Goal: Task Accomplishment & Management: Manage account settings

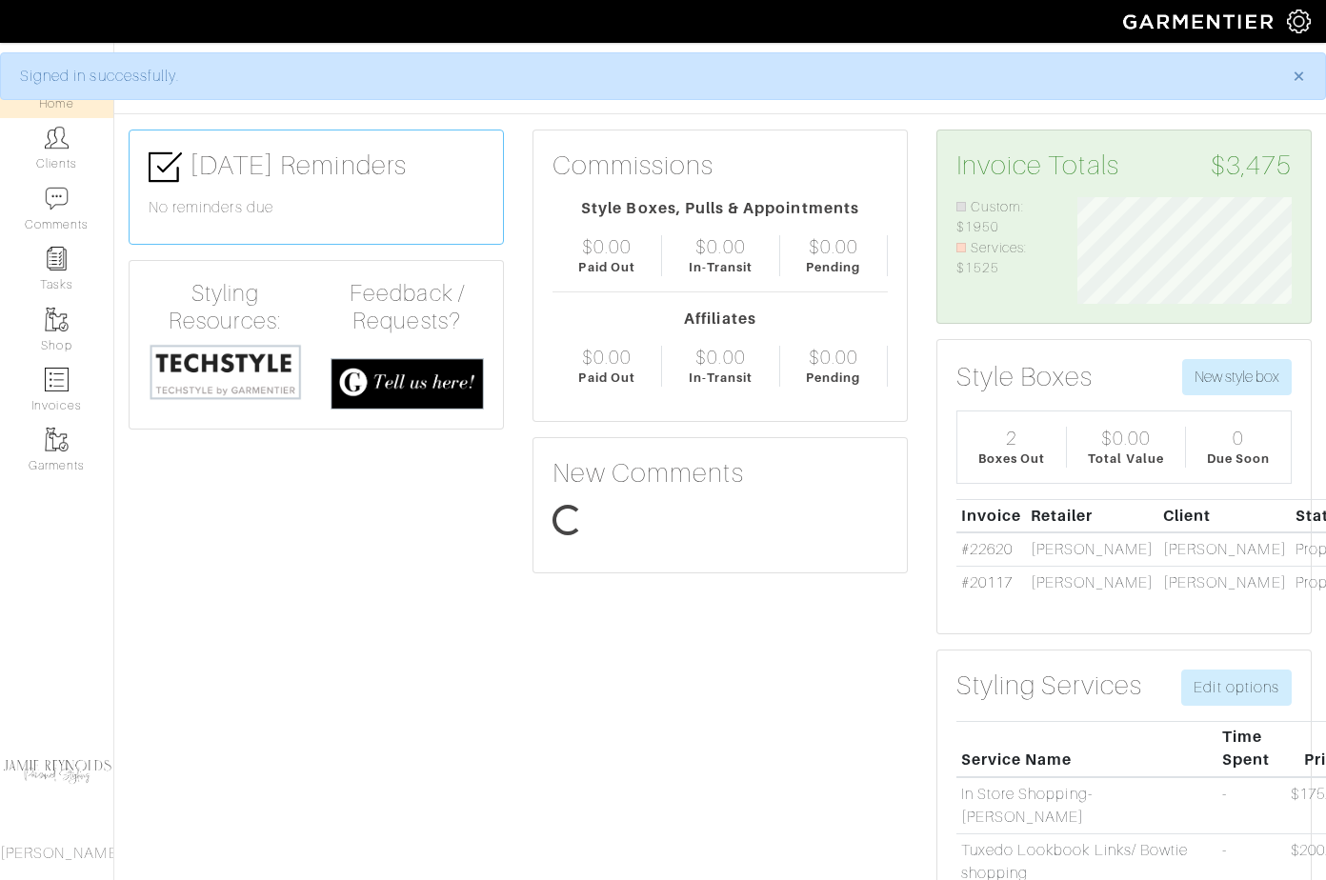
scroll to position [107, 242]
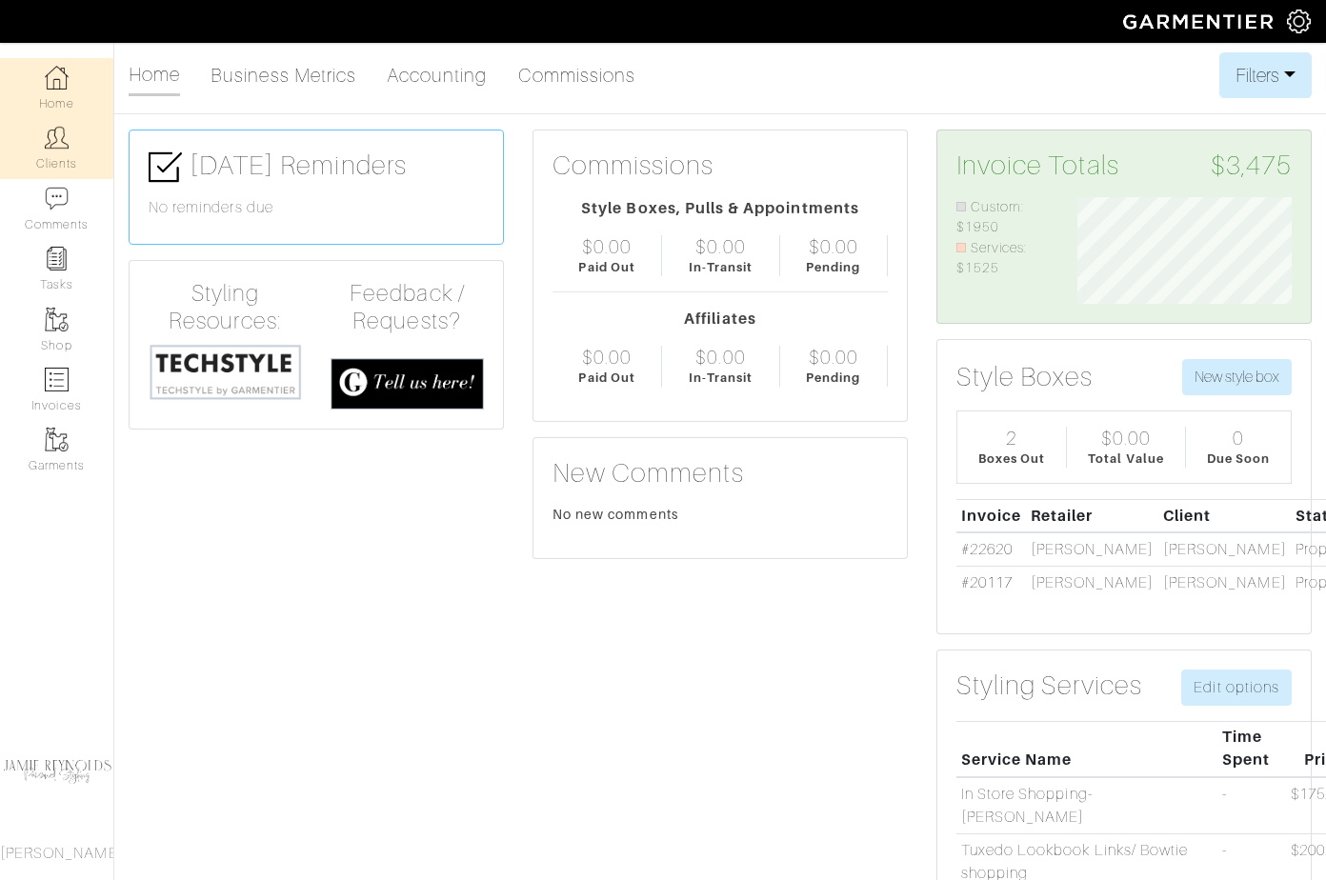
click at [66, 156] on link "Clients" at bounding box center [56, 148] width 113 height 60
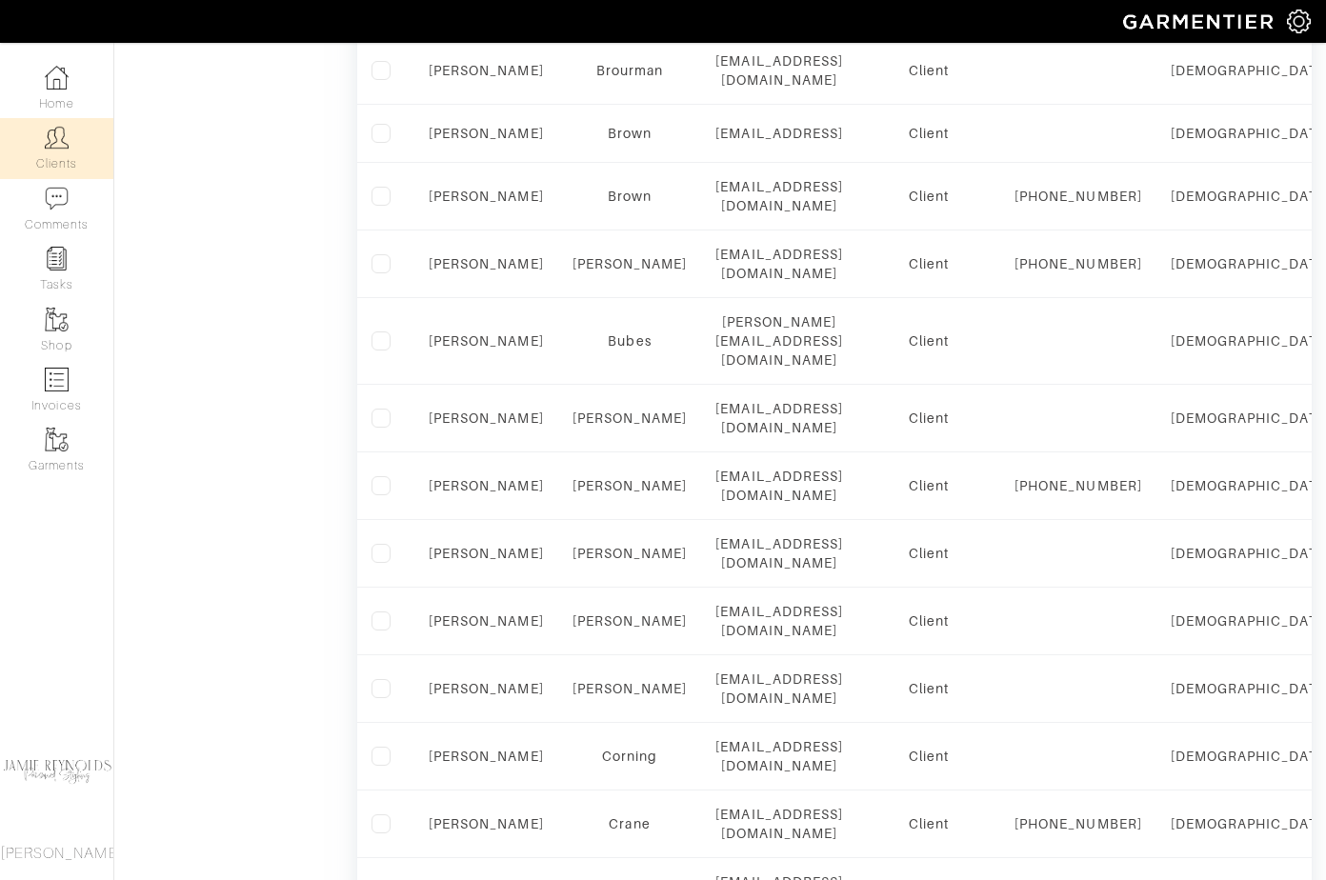
scroll to position [1223, 0]
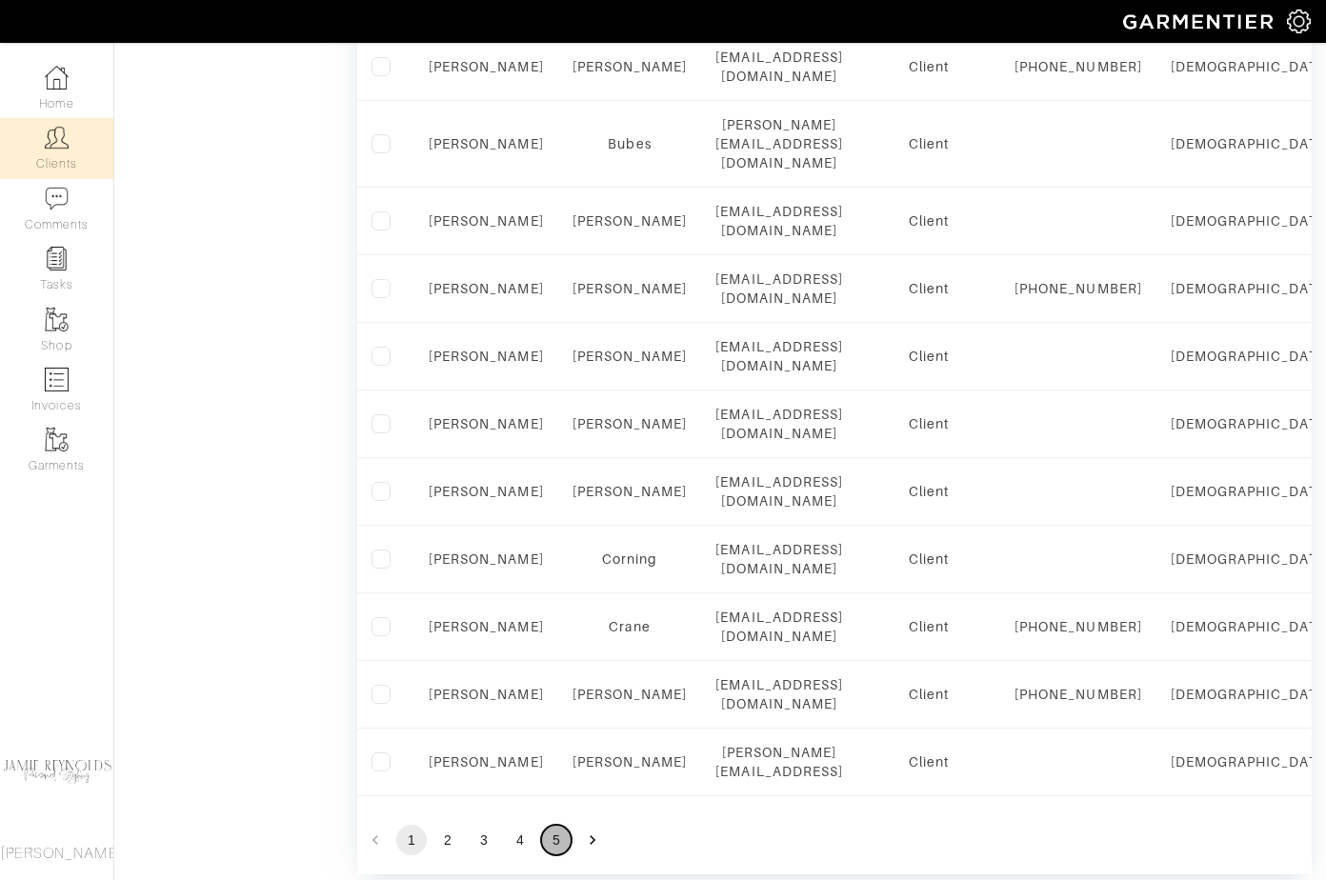
click at [555, 825] on button "5" at bounding box center [556, 840] width 30 height 30
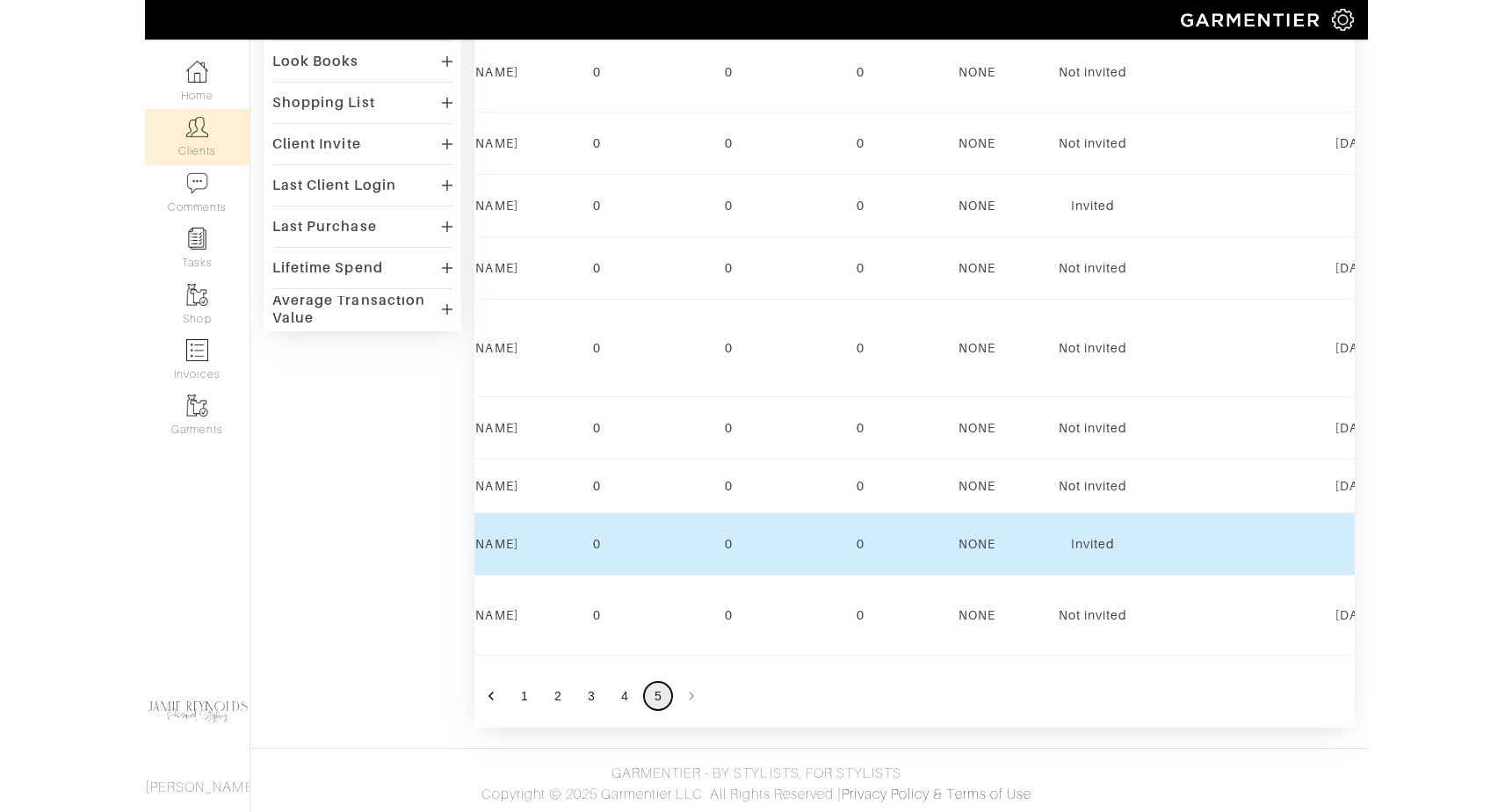
scroll to position [0, 2030]
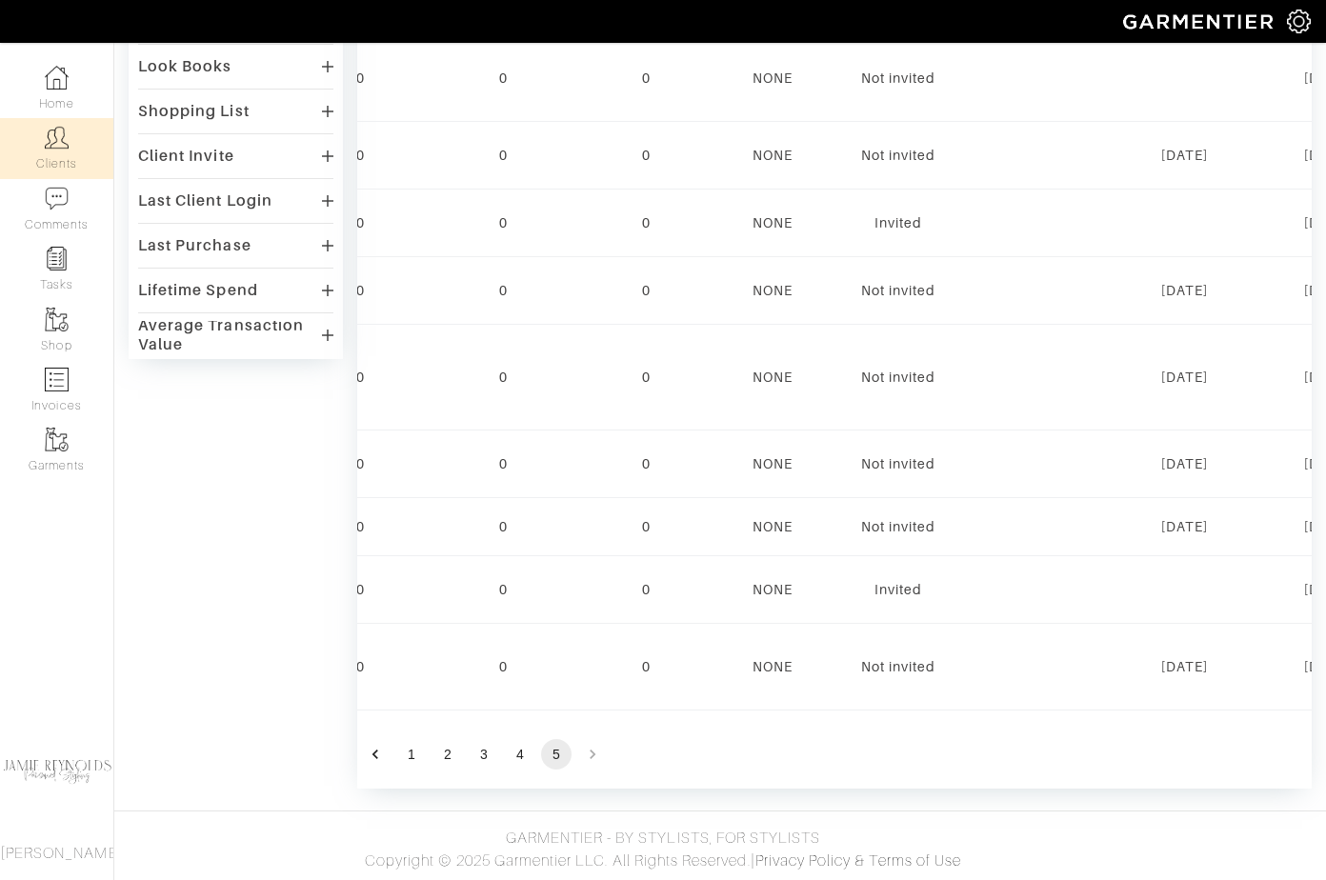
click at [43, 654] on nav "Home Clients Comments Tasks Shop Invoices Garments Jamie Reynolds" at bounding box center [57, 461] width 114 height 837
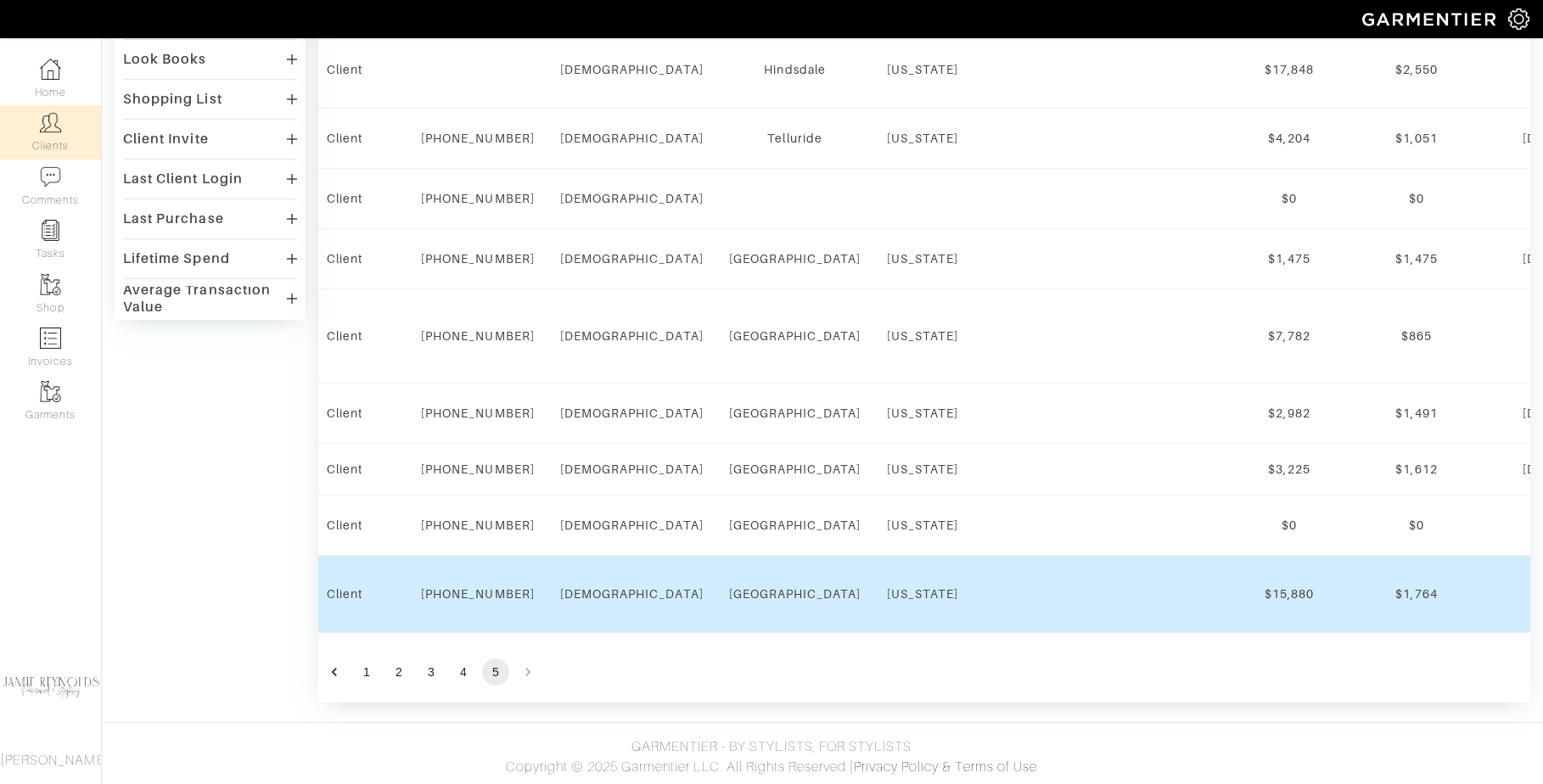
scroll to position [0, 348]
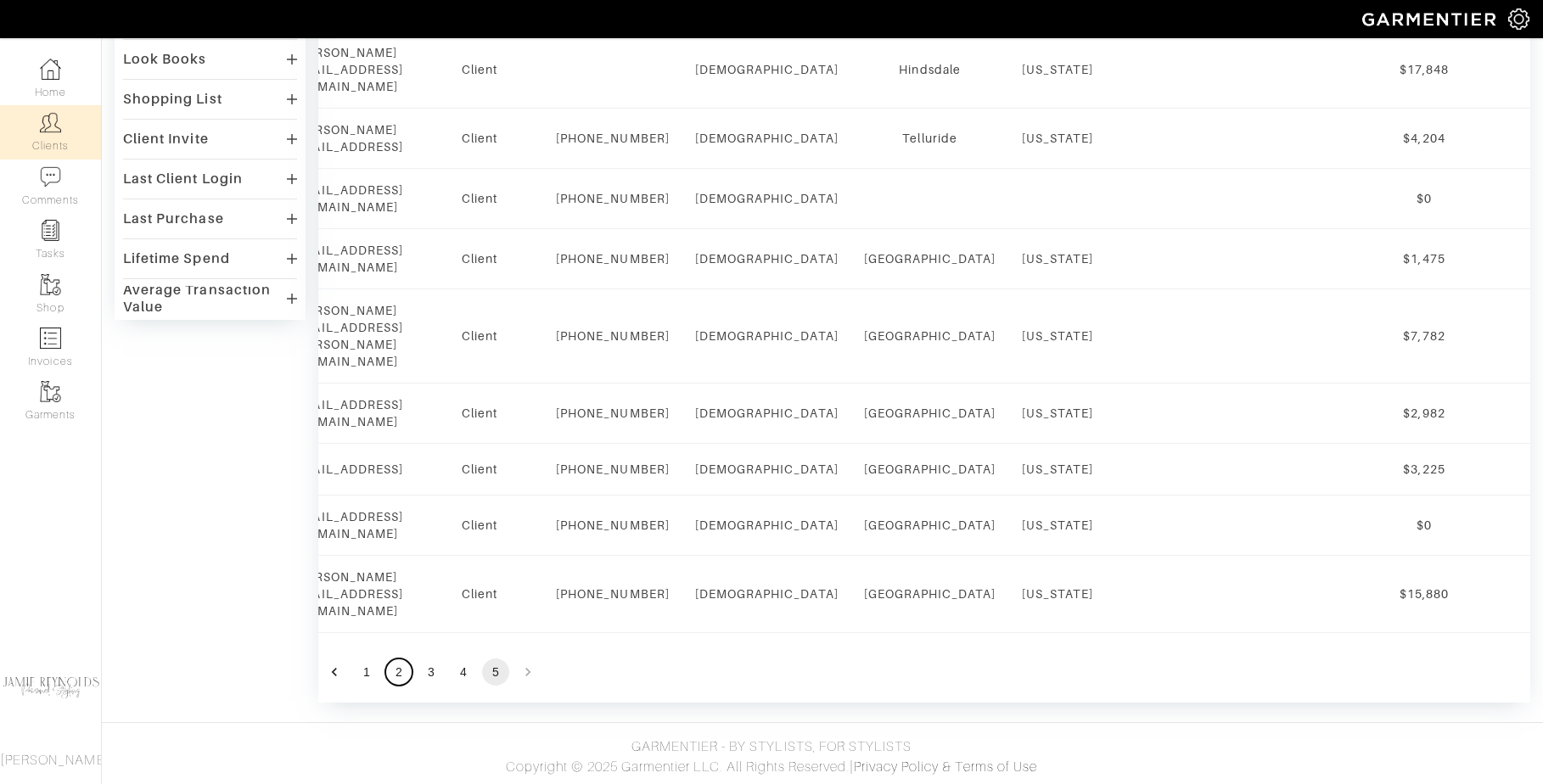
click at [394, 673] on button "2" at bounding box center [398, 672] width 27 height 27
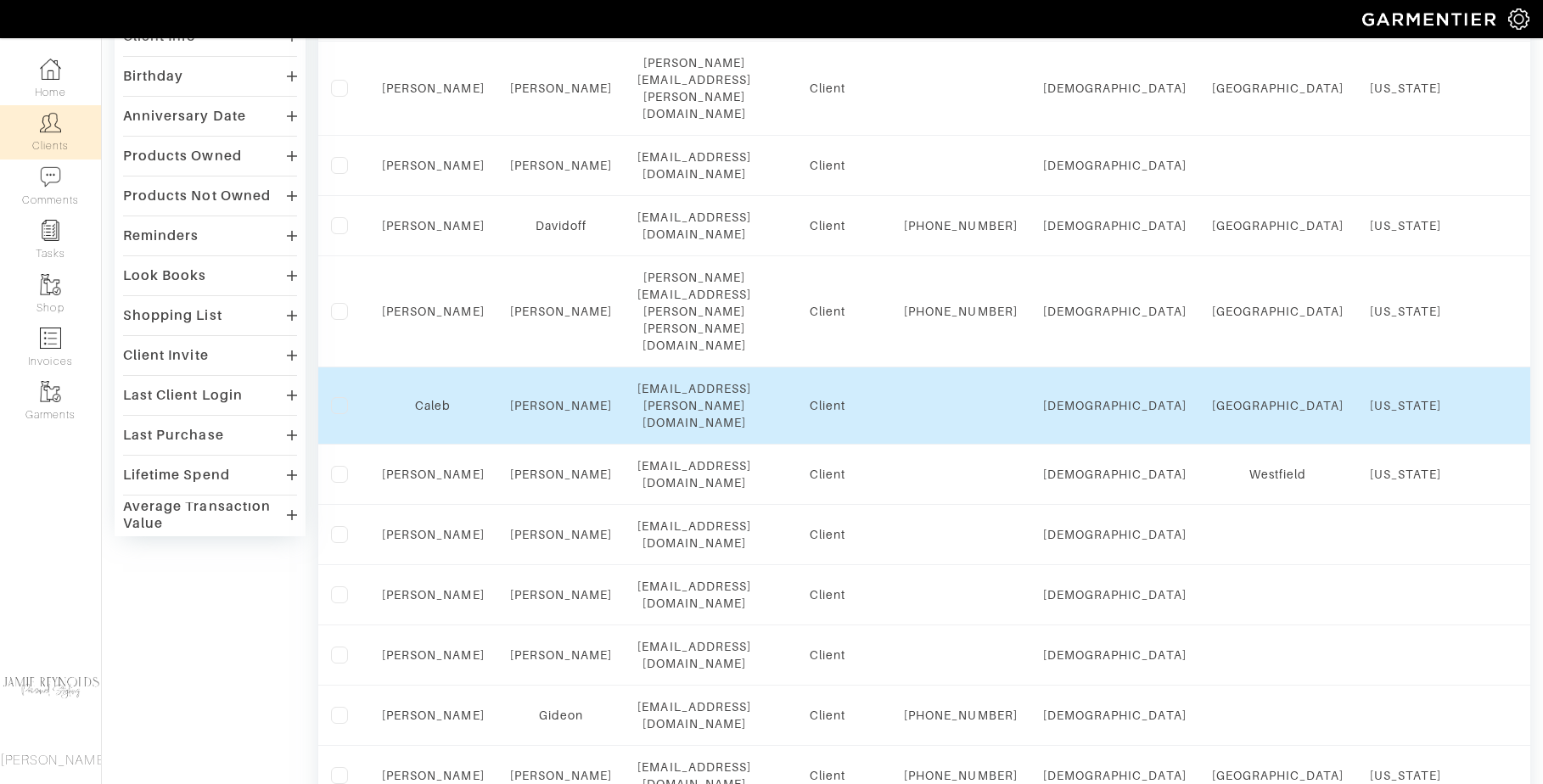
scroll to position [274, 0]
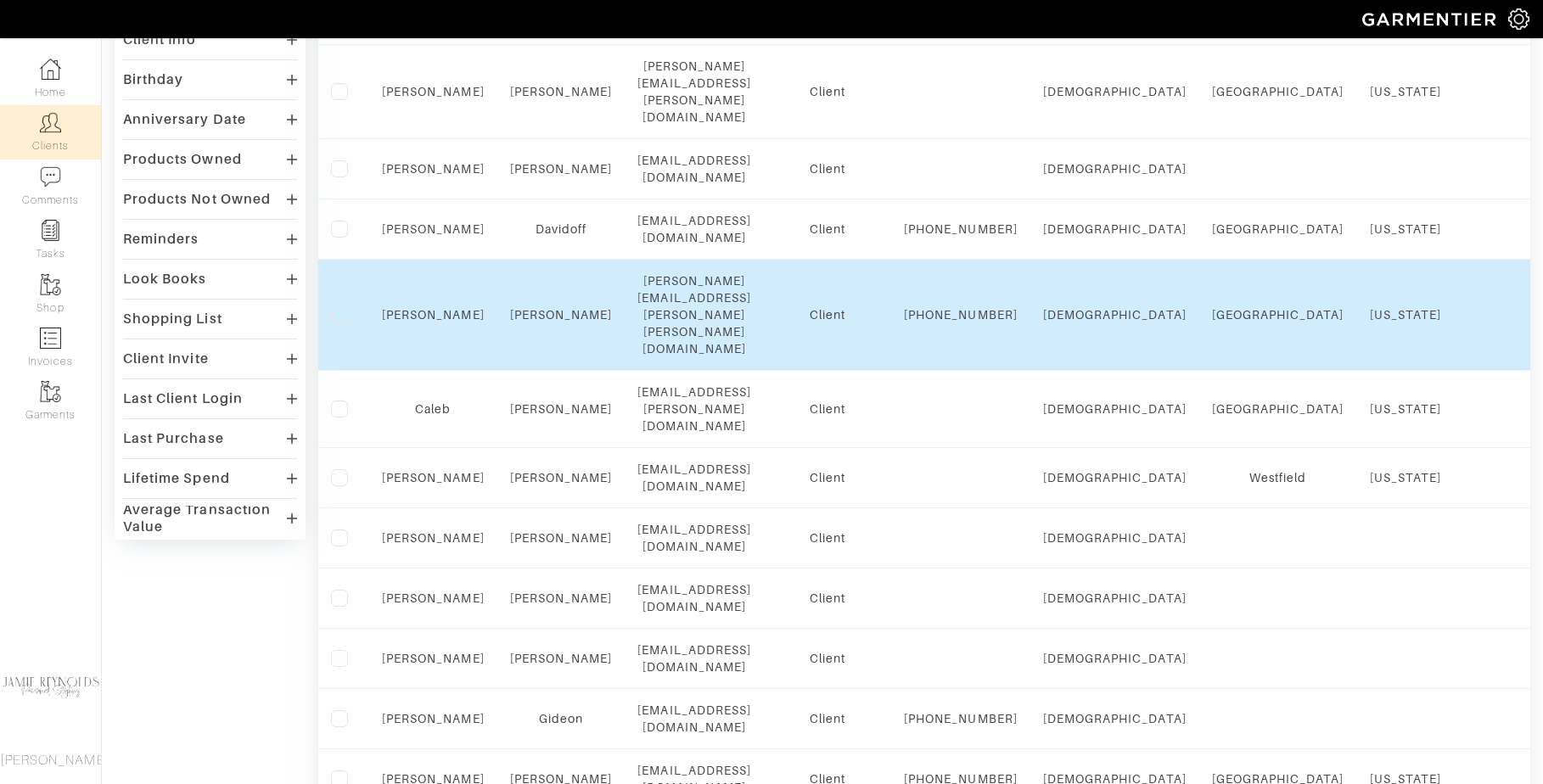
click at [635, 294] on td "[PERSON_NAME][EMAIL_ADDRESS][PERSON_NAME][PERSON_NAME][DOMAIN_NAME]" at bounding box center [694, 314] width 139 height 111
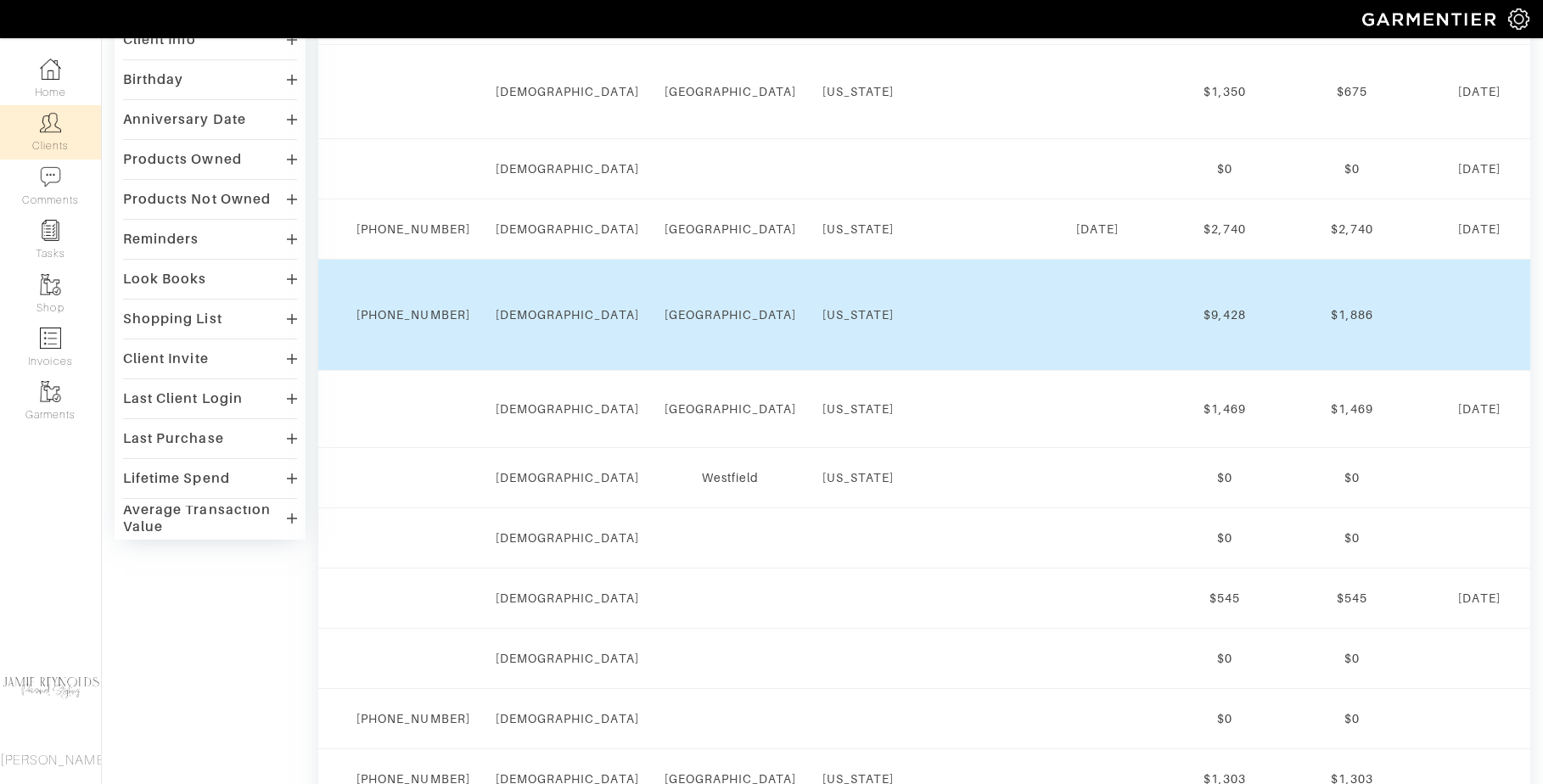
scroll to position [0, 0]
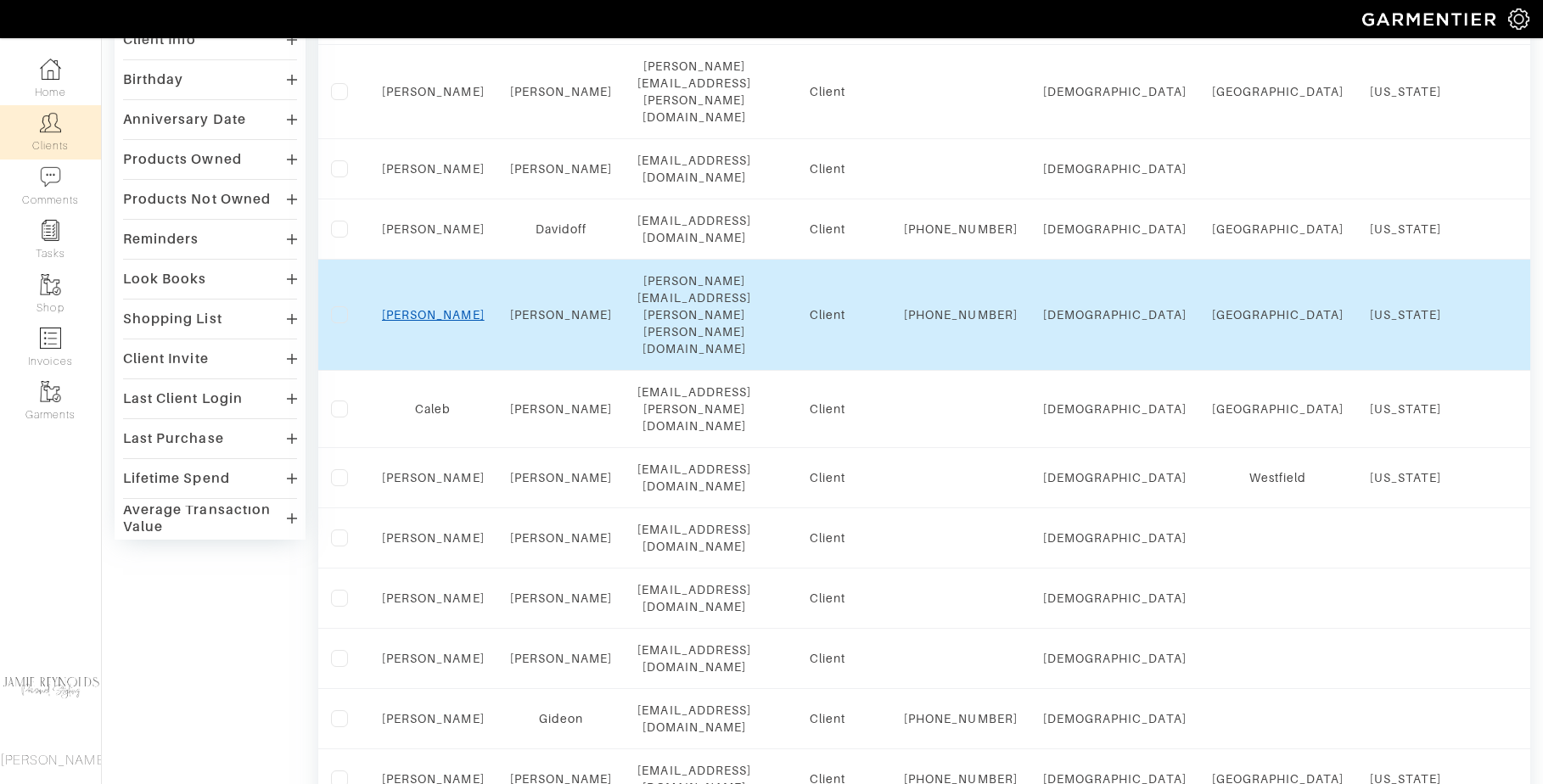
click at [418, 308] on link "Mike" at bounding box center [433, 314] width 103 height 13
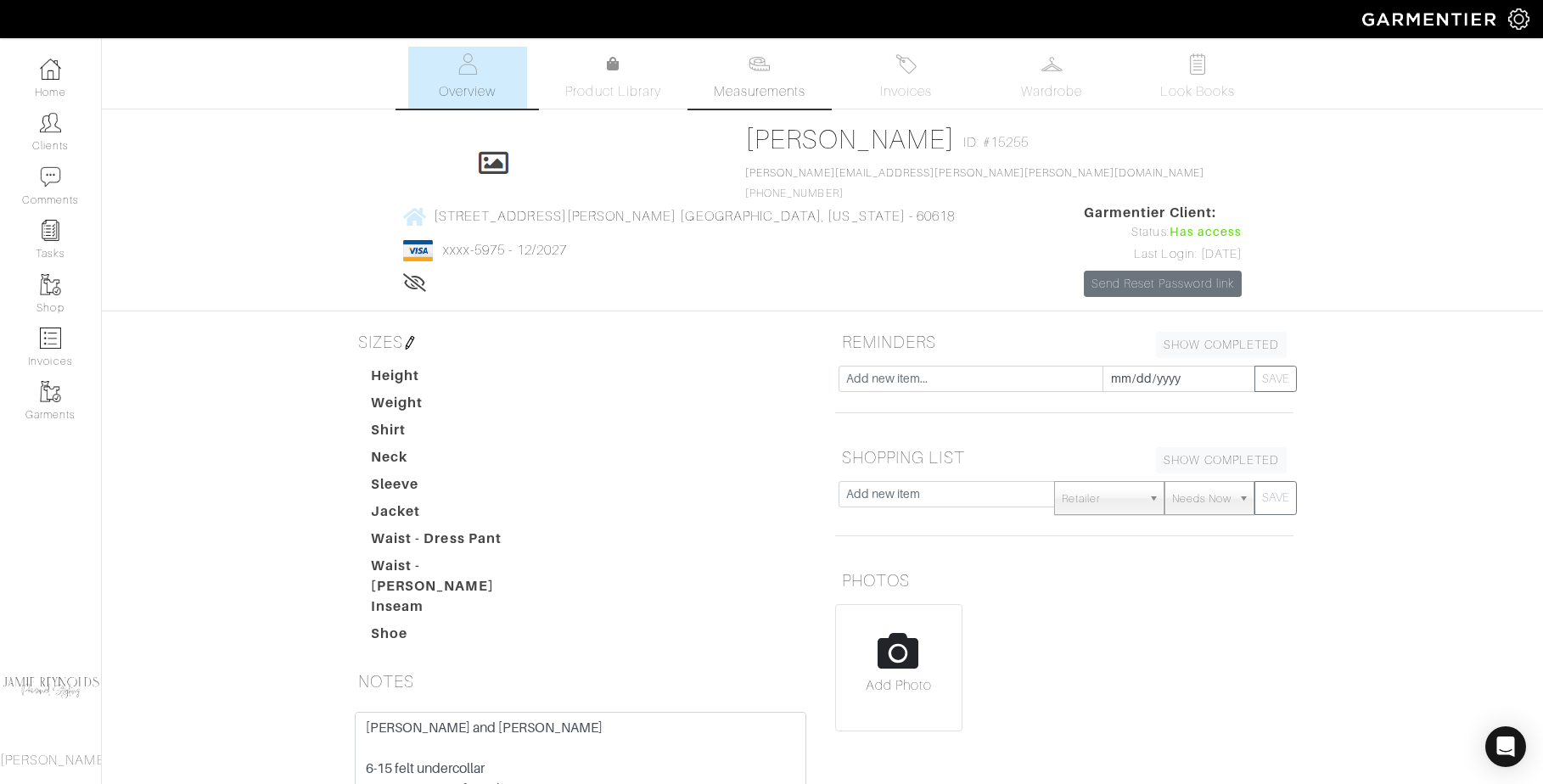
click at [784, 70] on link "Measurements" at bounding box center [760, 78] width 119 height 62
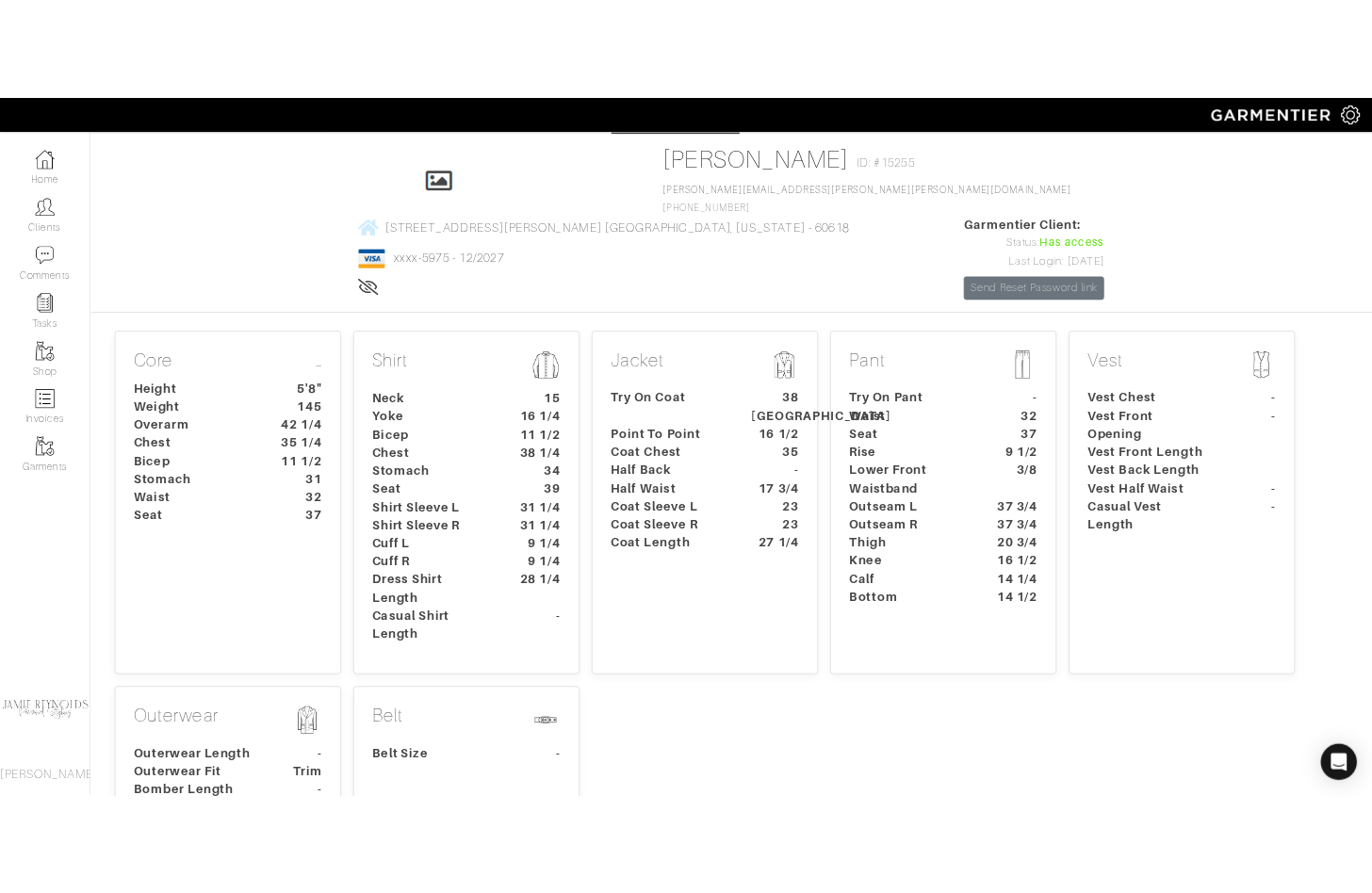
scroll to position [76, 0]
